Goal: Complete application form

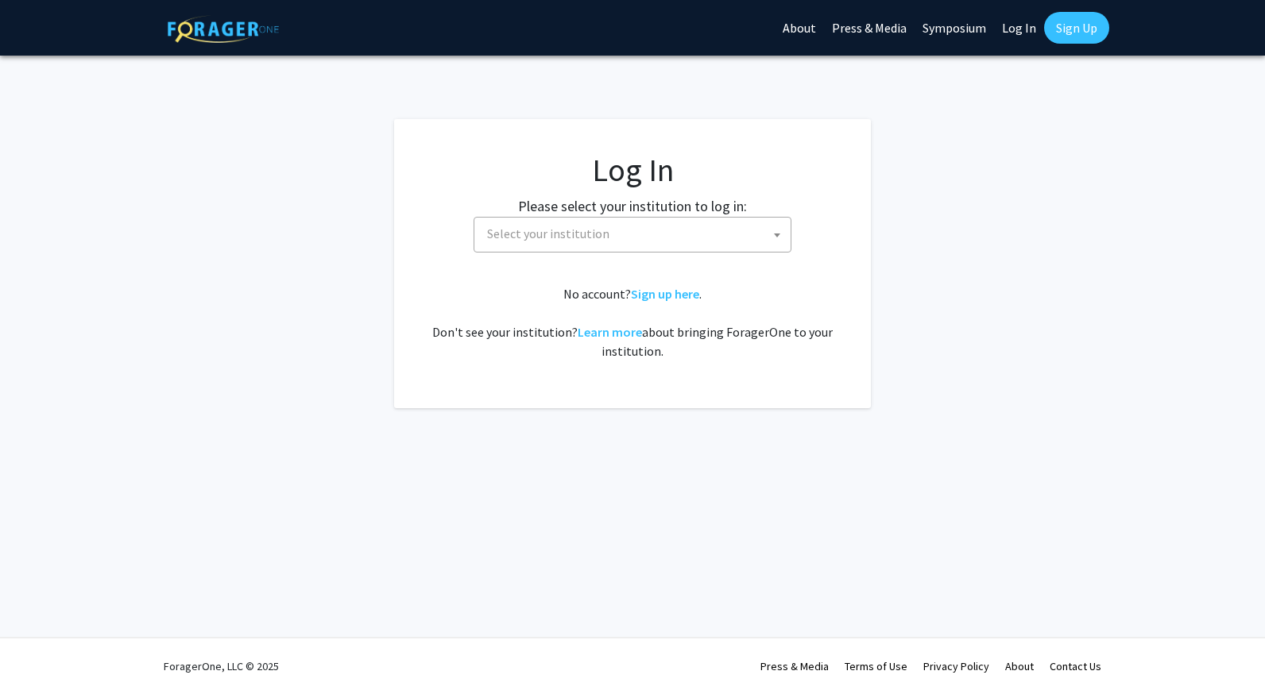
click at [548, 233] on span "Select your institution" at bounding box center [548, 234] width 122 height 16
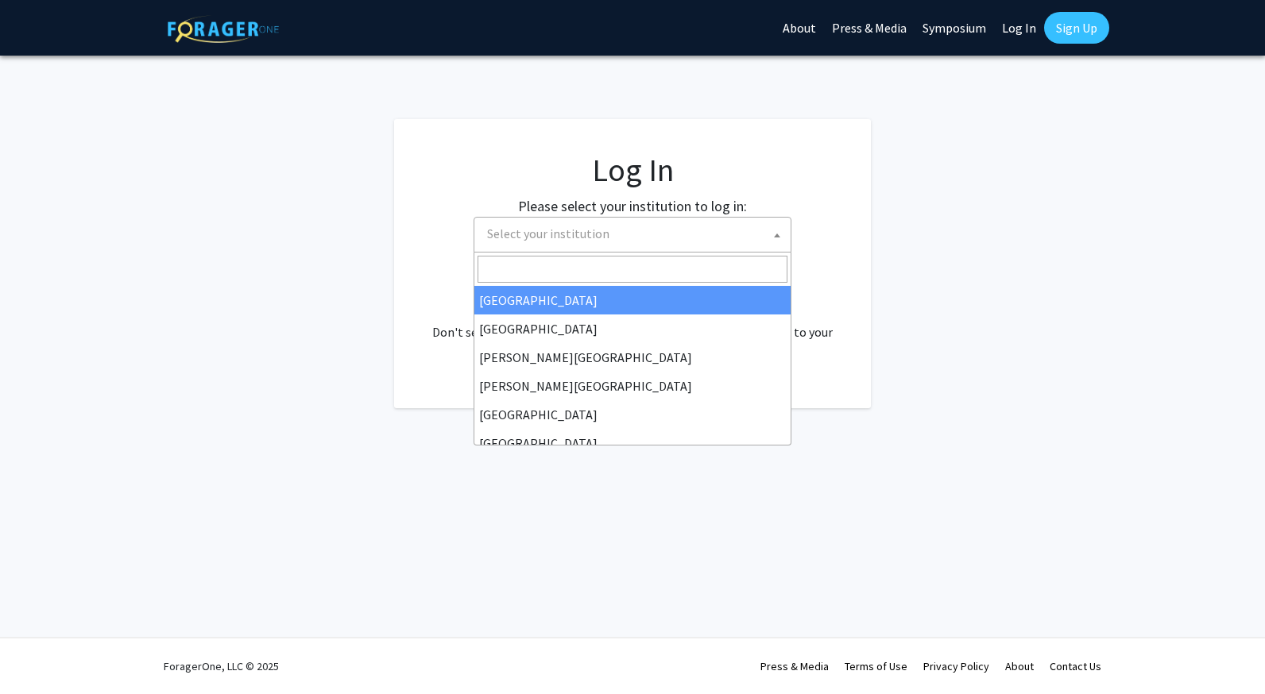
select select "34"
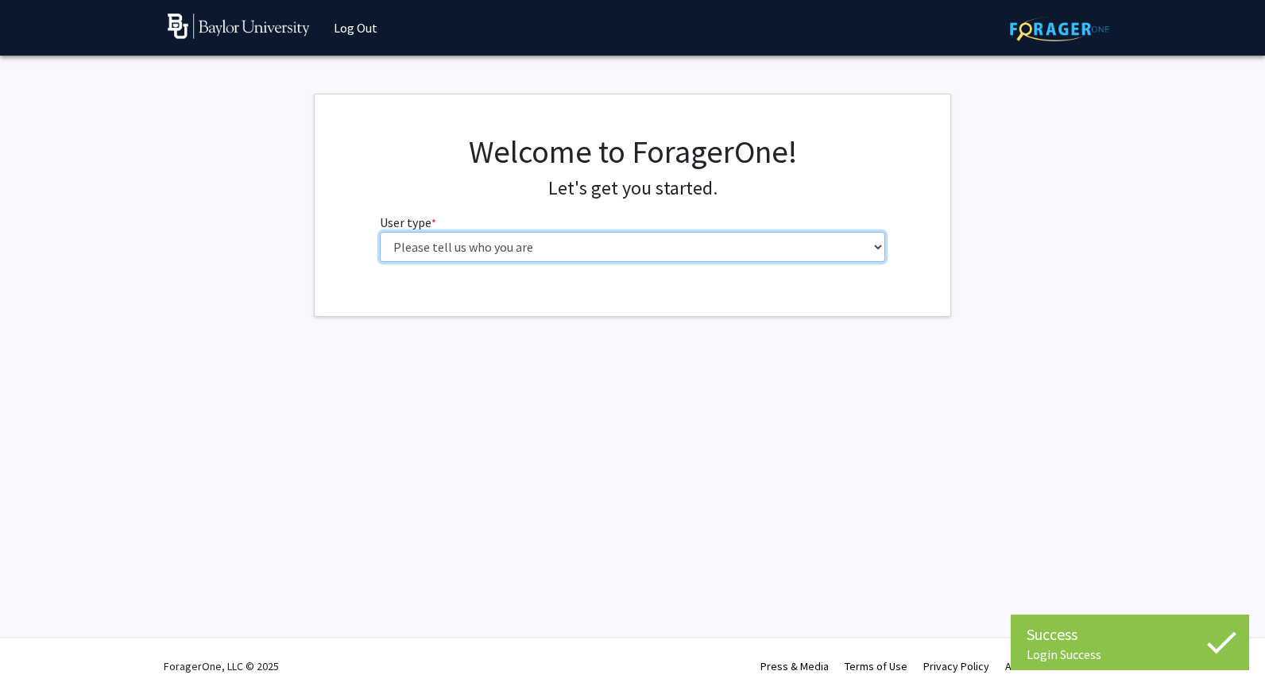
click at [527, 238] on select "Please tell us who you are Undergraduate Student Master's Student Doctoral Cand…" at bounding box center [633, 247] width 506 height 30
select select "1: undergrad"
click at [380, 232] on select "Please tell us who you are Undergraduate Student Master's Student Doctoral Cand…" at bounding box center [633, 247] width 506 height 30
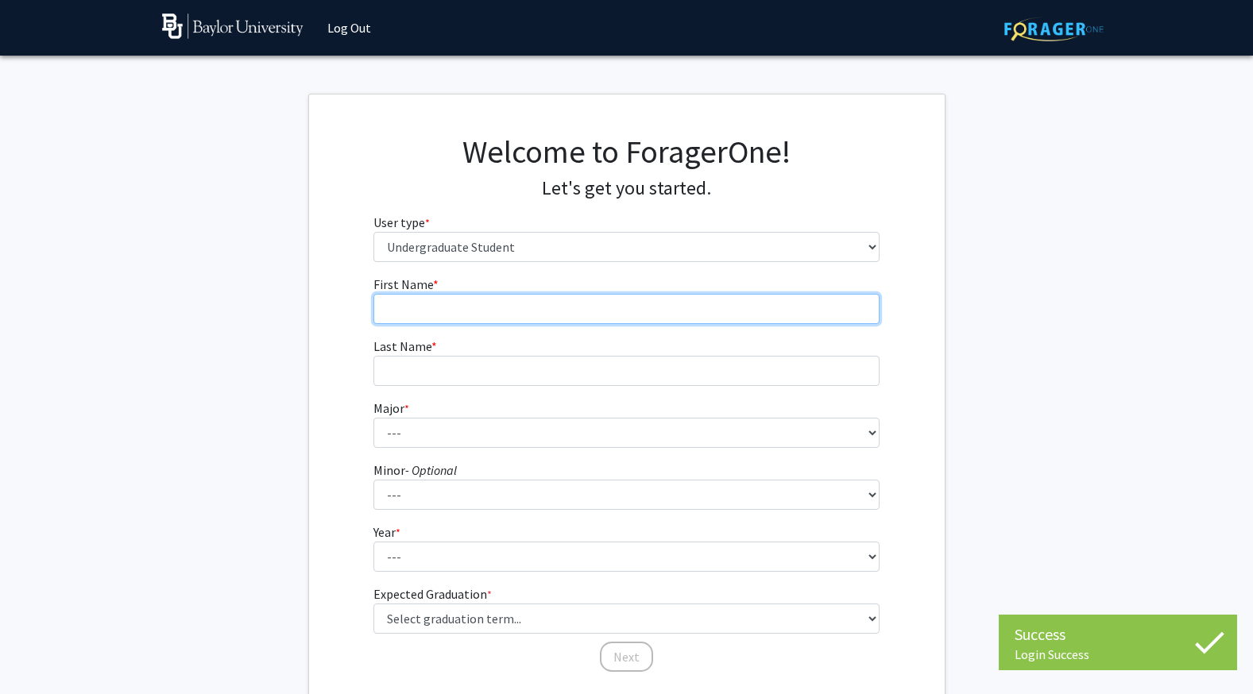
click at [518, 308] on input "First Name * required" at bounding box center [626, 309] width 506 height 30
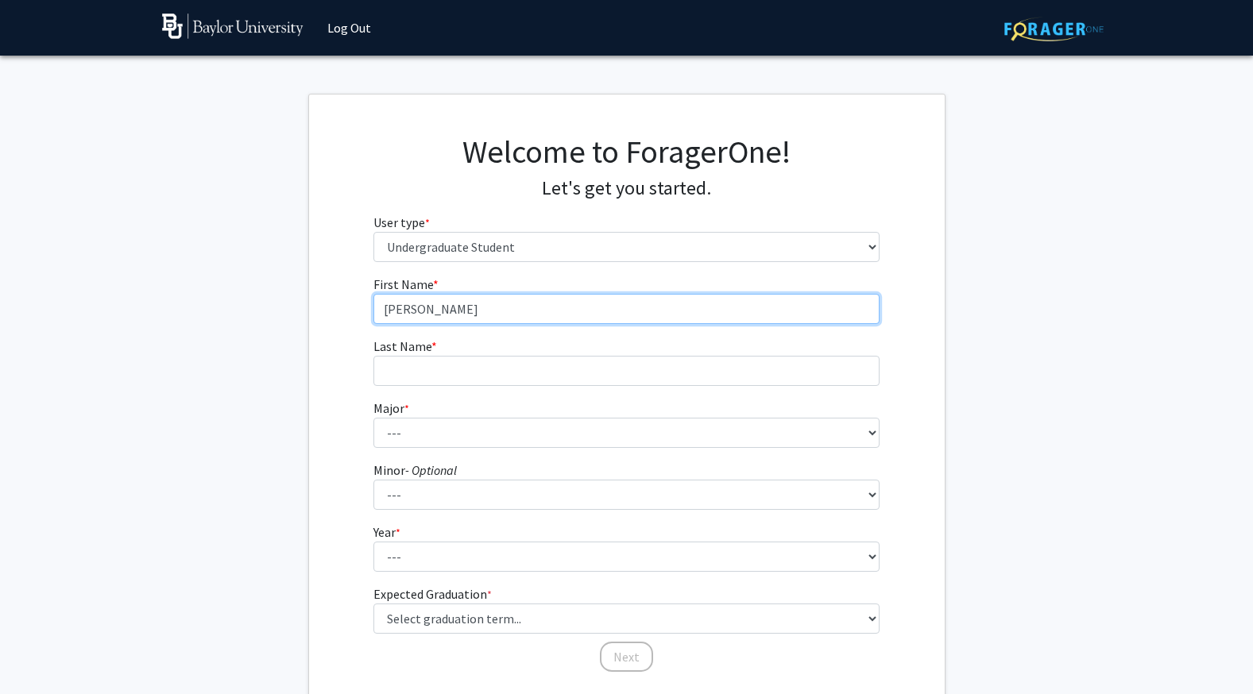
type input "[PERSON_NAME]"
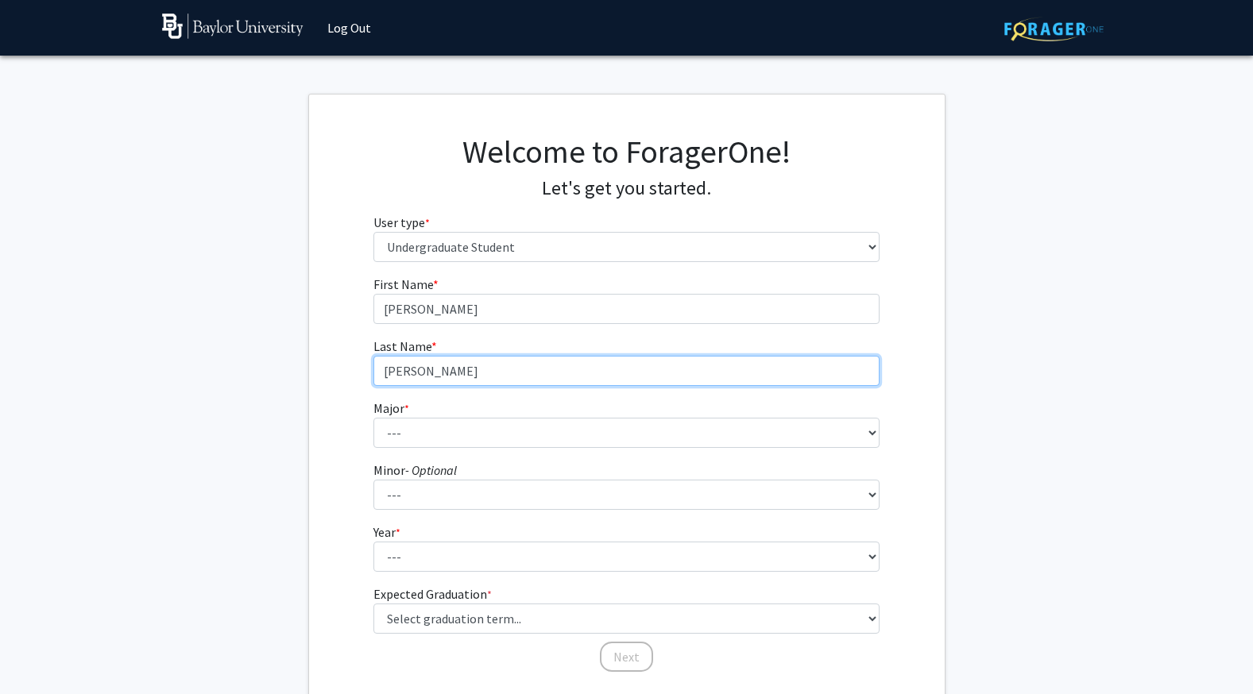
type input "[PERSON_NAME]"
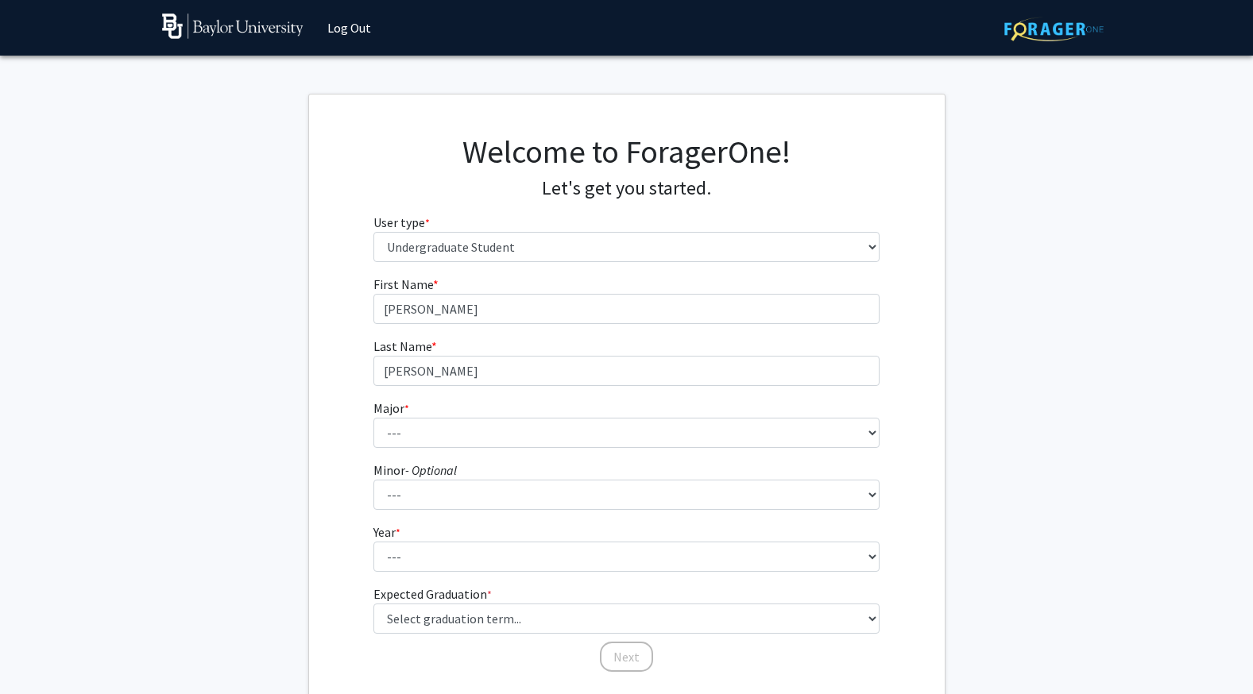
click at [438, 414] on fg-select "Major * required --- Accounting American Studies Anthropology Apparel Design & …" at bounding box center [626, 423] width 506 height 49
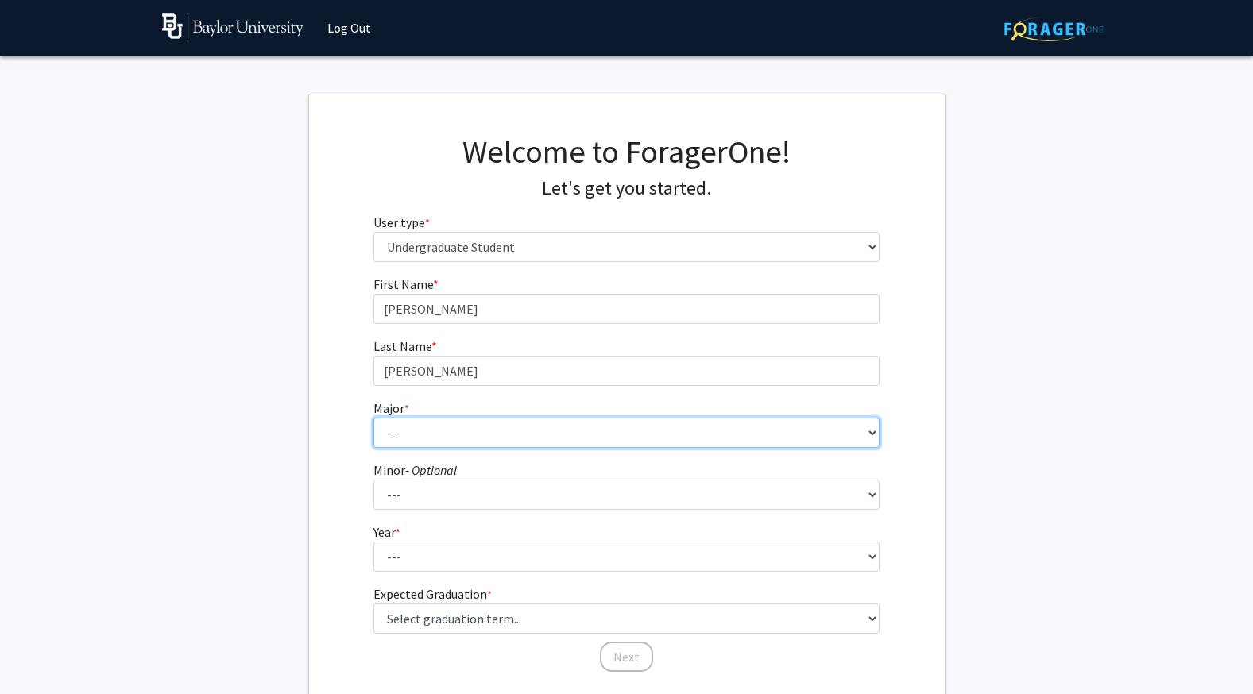
click at [431, 427] on select "--- Accounting American Studies Anthropology Apparel Design & Product Developme…" at bounding box center [626, 433] width 506 height 30
select select "80: 2745"
click at [373, 418] on select "--- Accounting American Studies Anthropology Apparel Design & Product Developme…" at bounding box center [626, 433] width 506 height 30
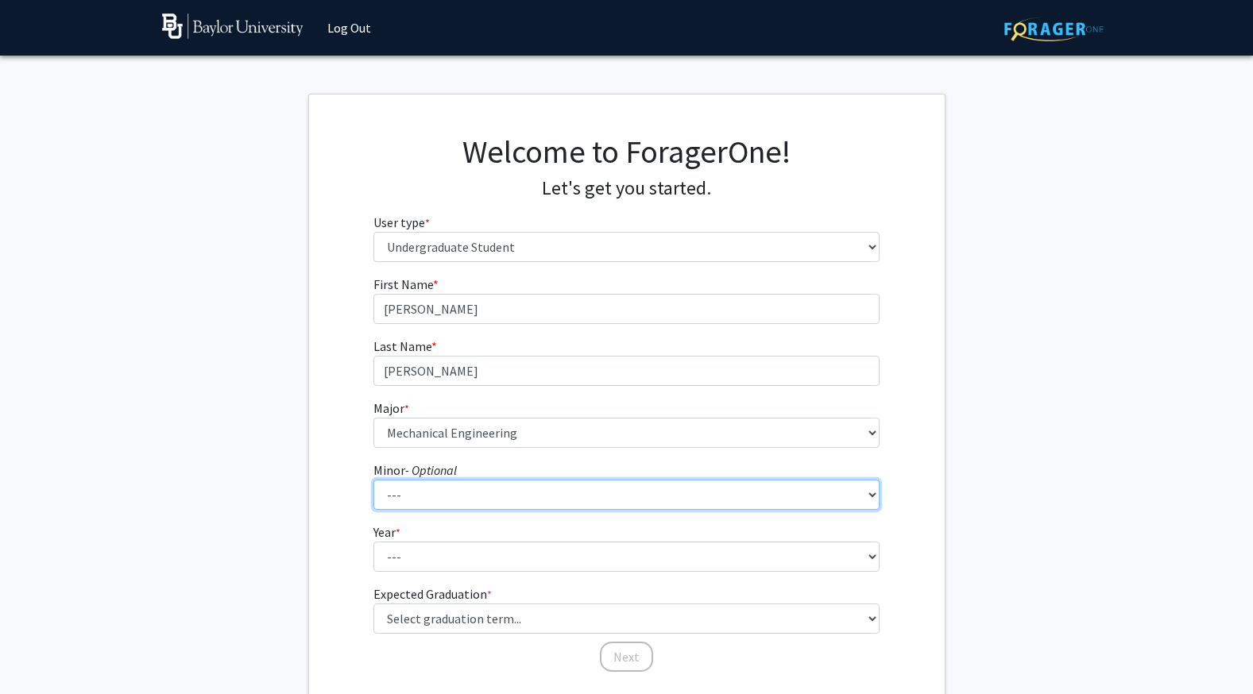
click at [480, 499] on select "--- Advertising American Sign Language American Studies Anthropology Apparel Me…" at bounding box center [626, 495] width 506 height 30
select select "62: 2125"
click at [373, 480] on select "--- Advertising American Sign Language American Studies Anthropology Apparel Me…" at bounding box center [626, 495] width 506 height 30
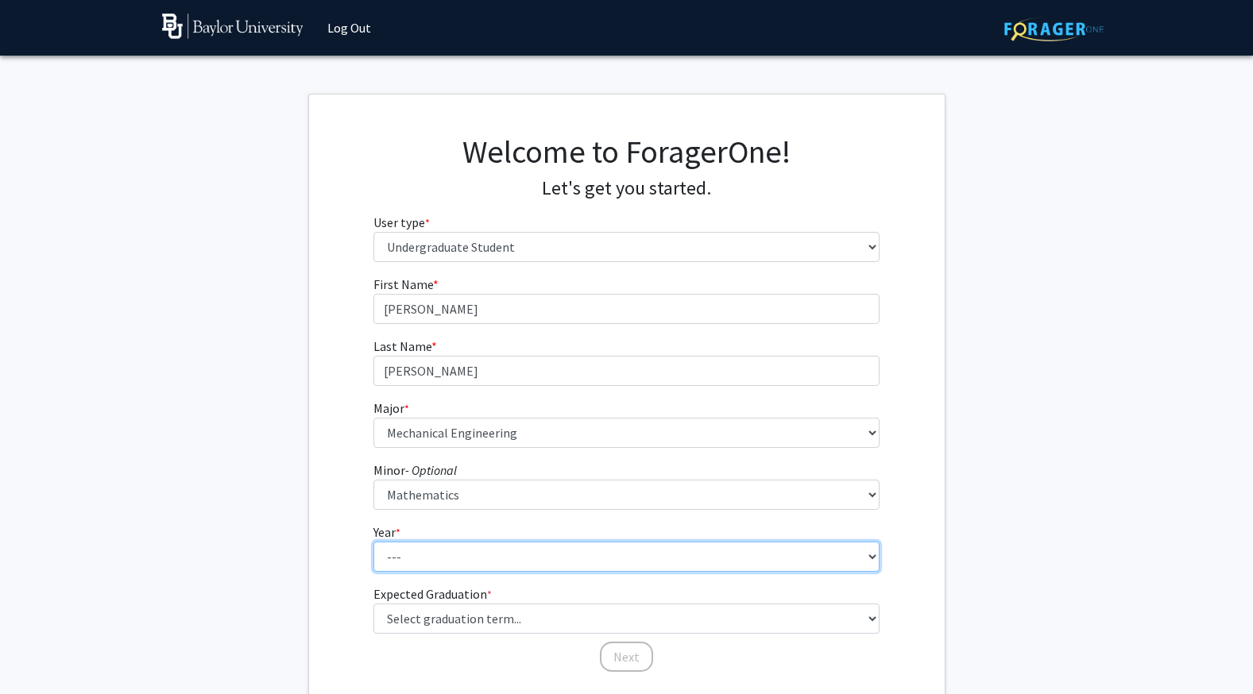
click at [425, 558] on select "--- First-year Sophomore Junior Senior Postbaccalaureate Certificate" at bounding box center [626, 557] width 506 height 30
select select "1: first-year"
click at [373, 542] on select "--- First-year Sophomore Junior Senior Postbaccalaureate Certificate" at bounding box center [626, 557] width 506 height 30
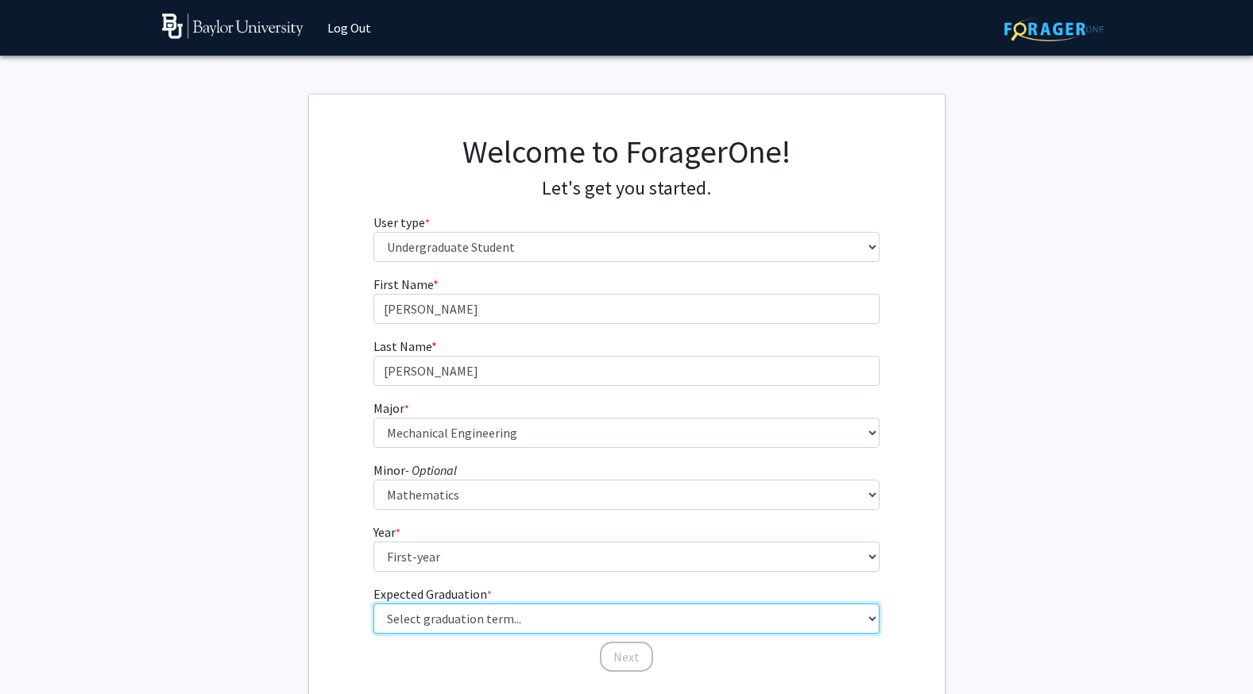
click at [436, 624] on select "Select graduation term... Spring 2025 Summer 2025 Fall 2025 Winter 2025 Spring …" at bounding box center [626, 619] width 506 height 30
select select "17: spring_2029"
click at [373, 604] on select "Select graduation term... Spring 2025 Summer 2025 Fall 2025 Winter 2025 Spring …" at bounding box center [626, 619] width 506 height 30
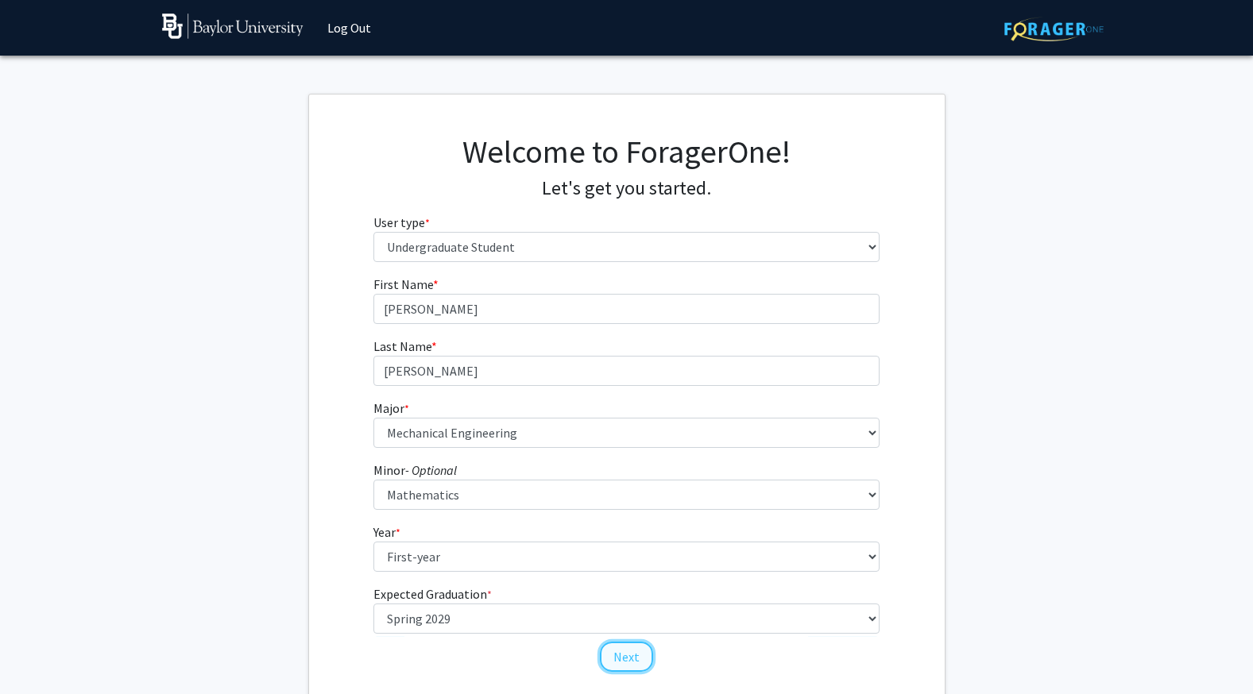
click at [627, 660] on button "Next" at bounding box center [626, 657] width 53 height 30
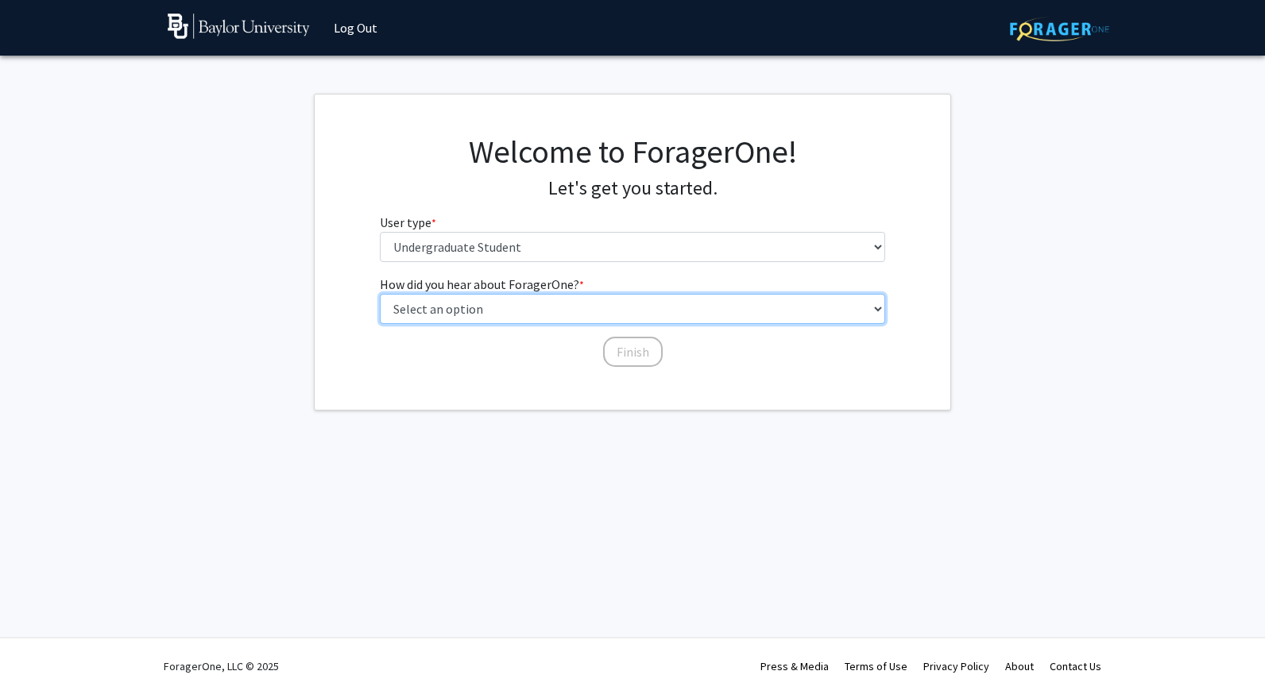
click at [477, 299] on select "Select an option Peer/student recommendation Faculty/staff recommendation Unive…" at bounding box center [633, 309] width 506 height 30
select select "2: faculty_recommendation"
click at [380, 294] on select "Select an option Peer/student recommendation Faculty/staff recommendation Unive…" at bounding box center [633, 309] width 506 height 30
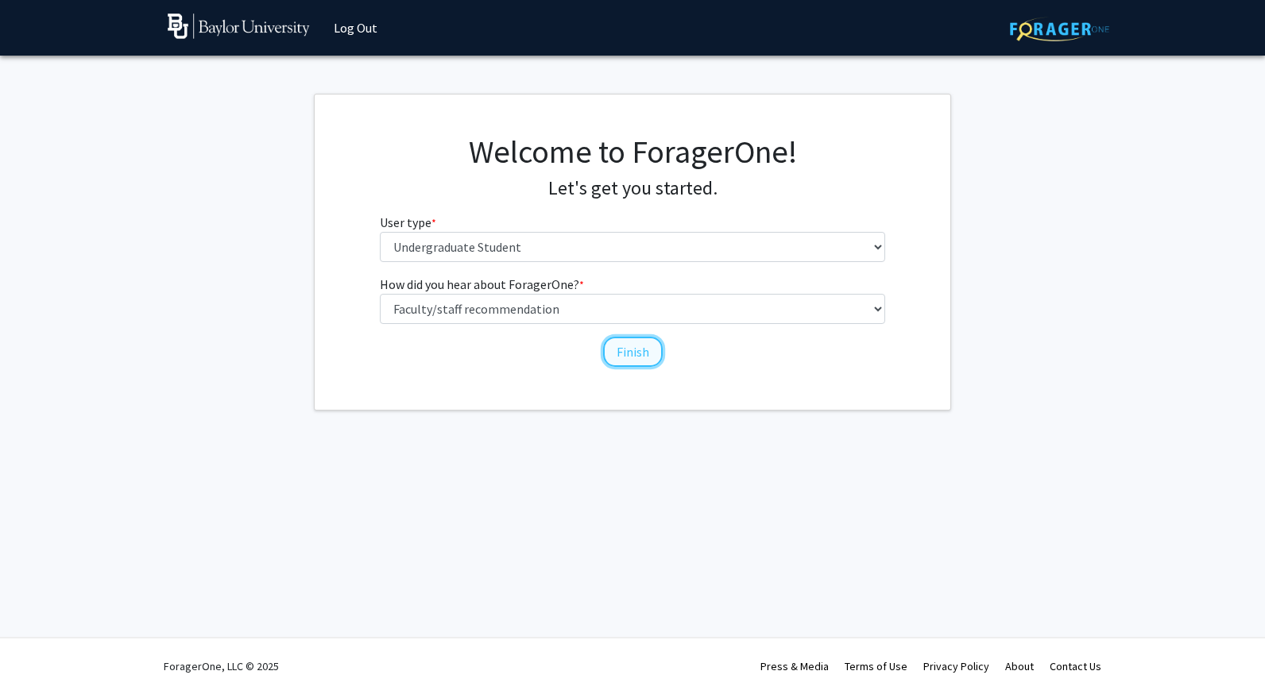
click at [618, 347] on button "Finish" at bounding box center [633, 352] width 60 height 30
